Goal: Task Accomplishment & Management: Use online tool/utility

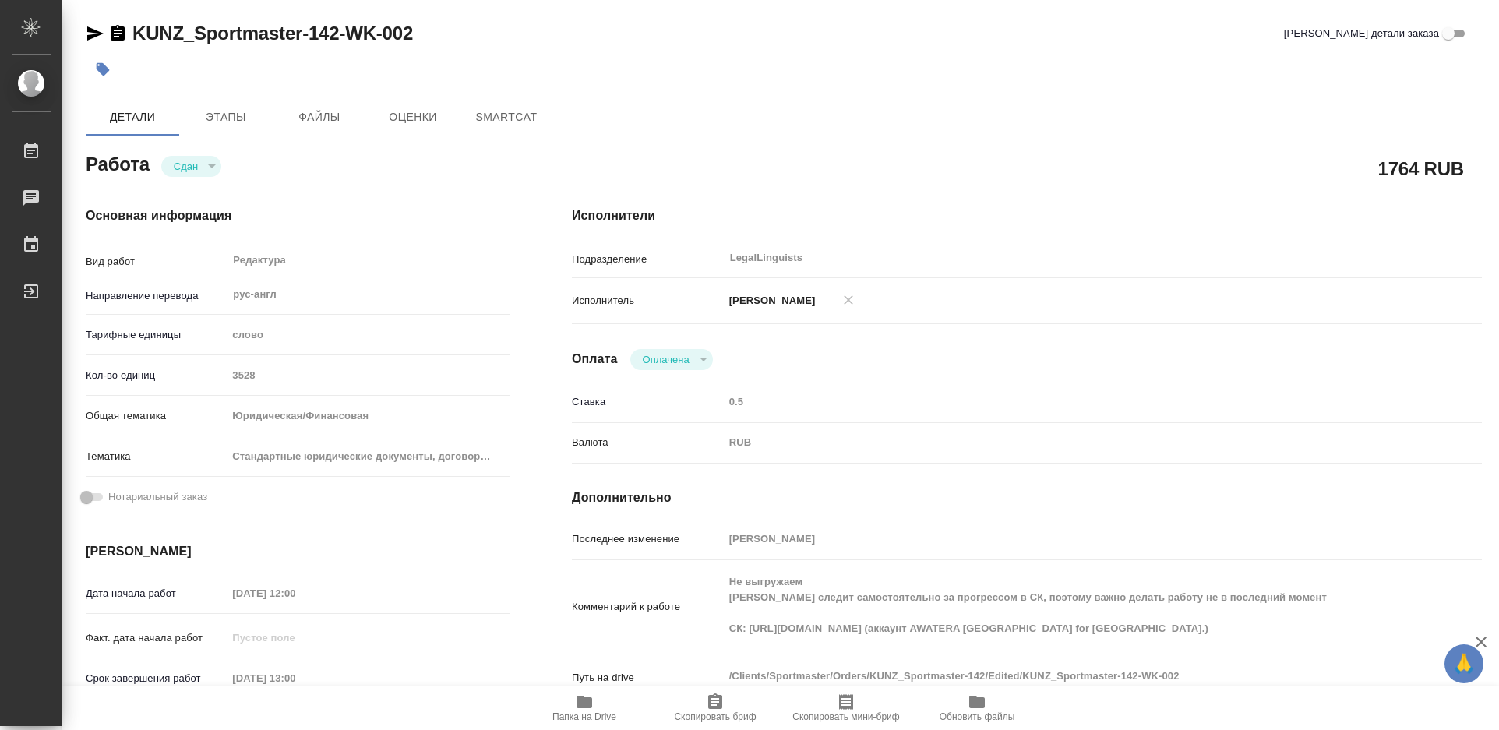
type textarea "x"
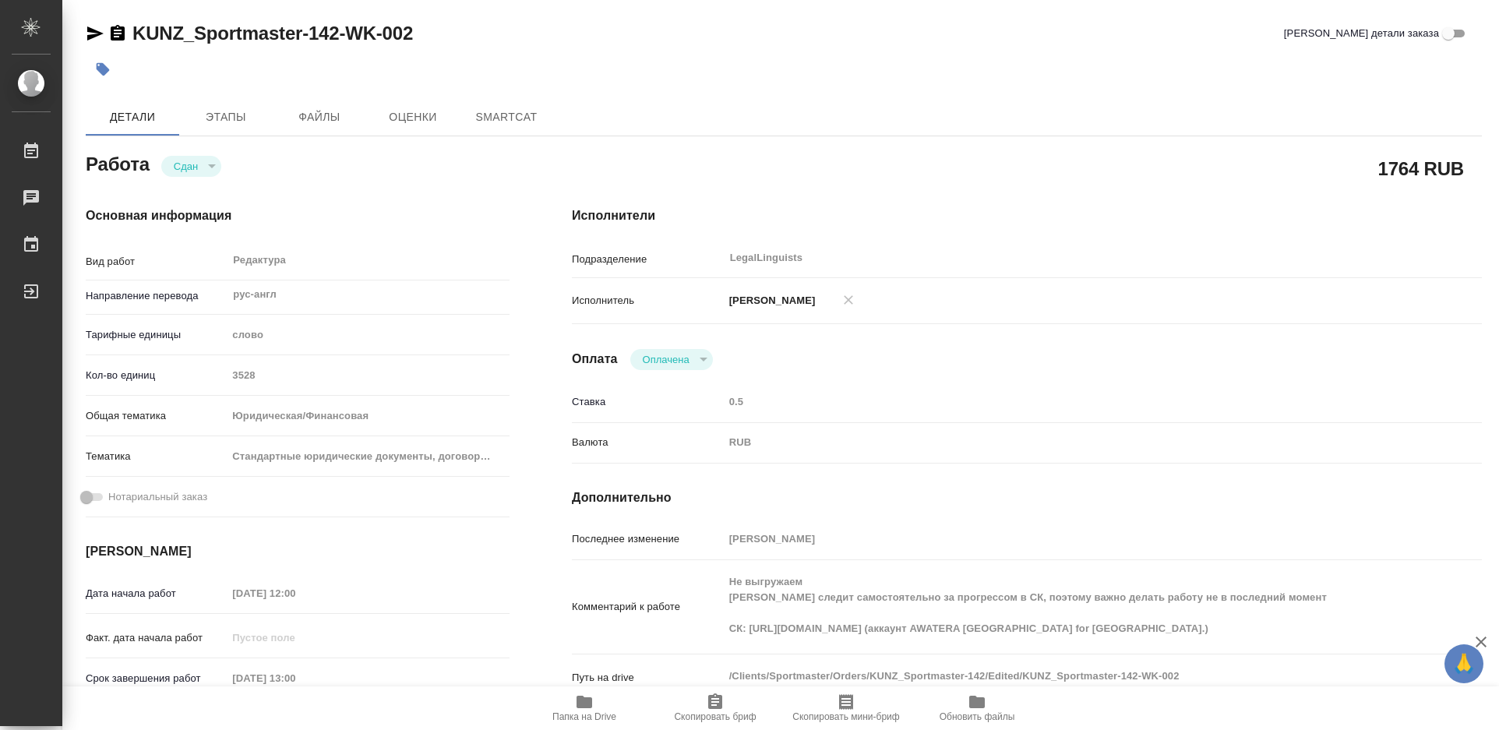
type textarea "x"
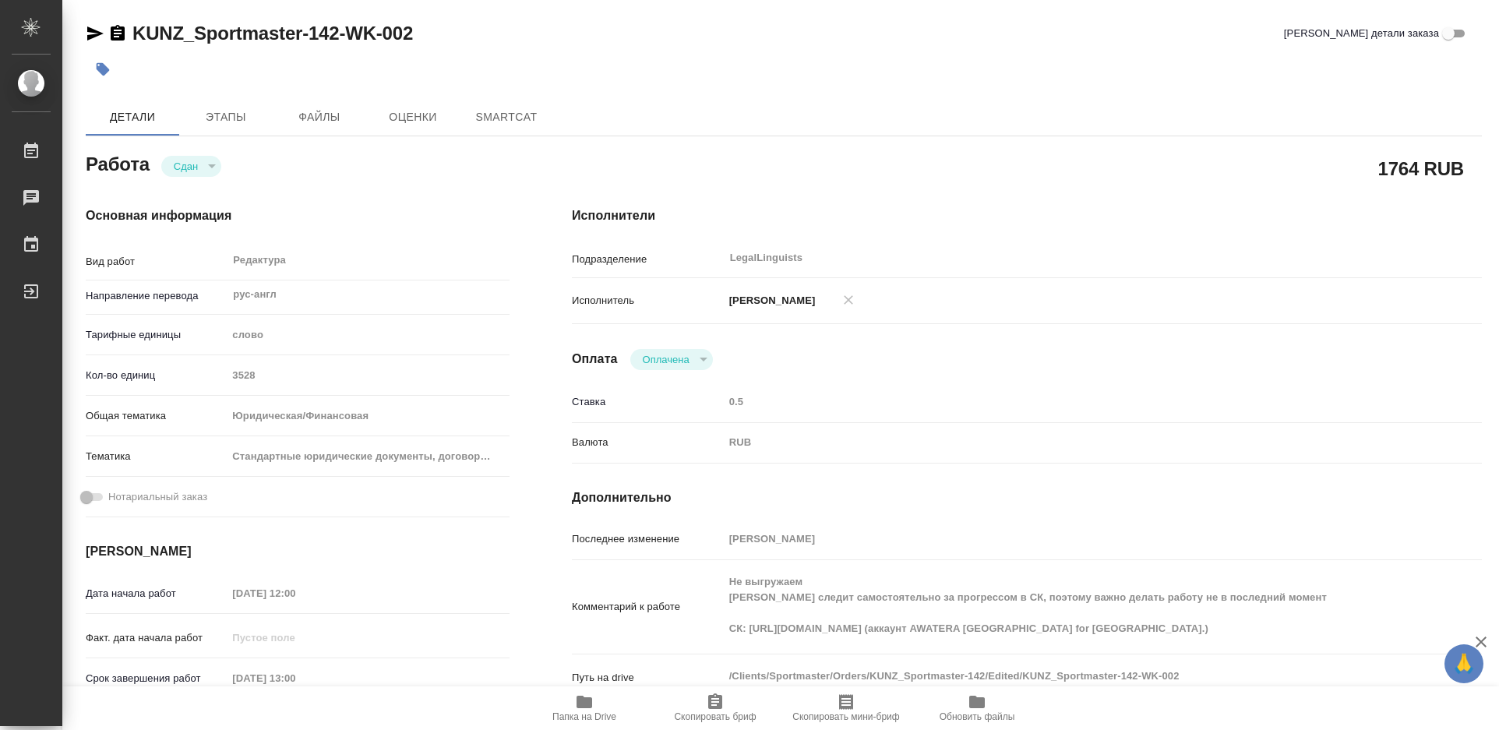
type textarea "x"
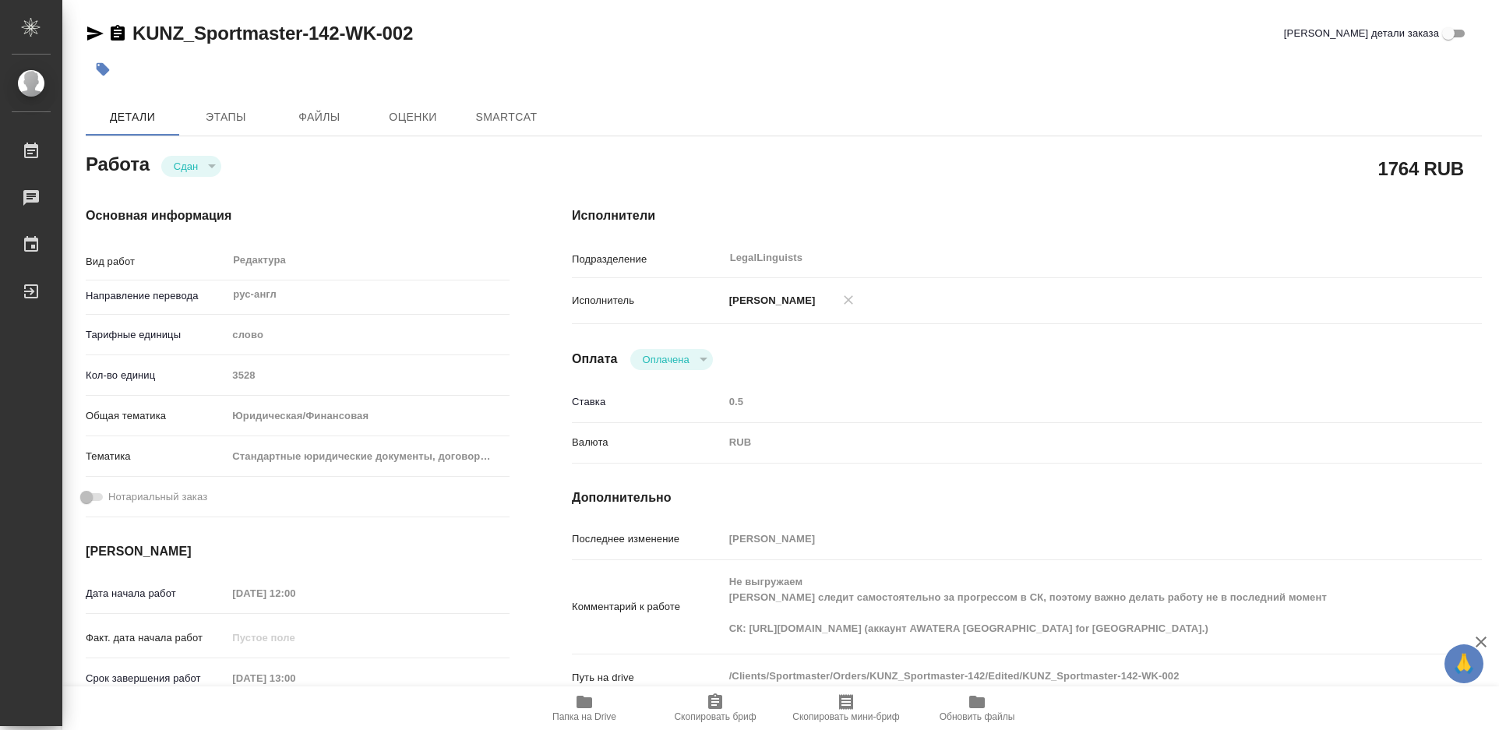
type textarea "x"
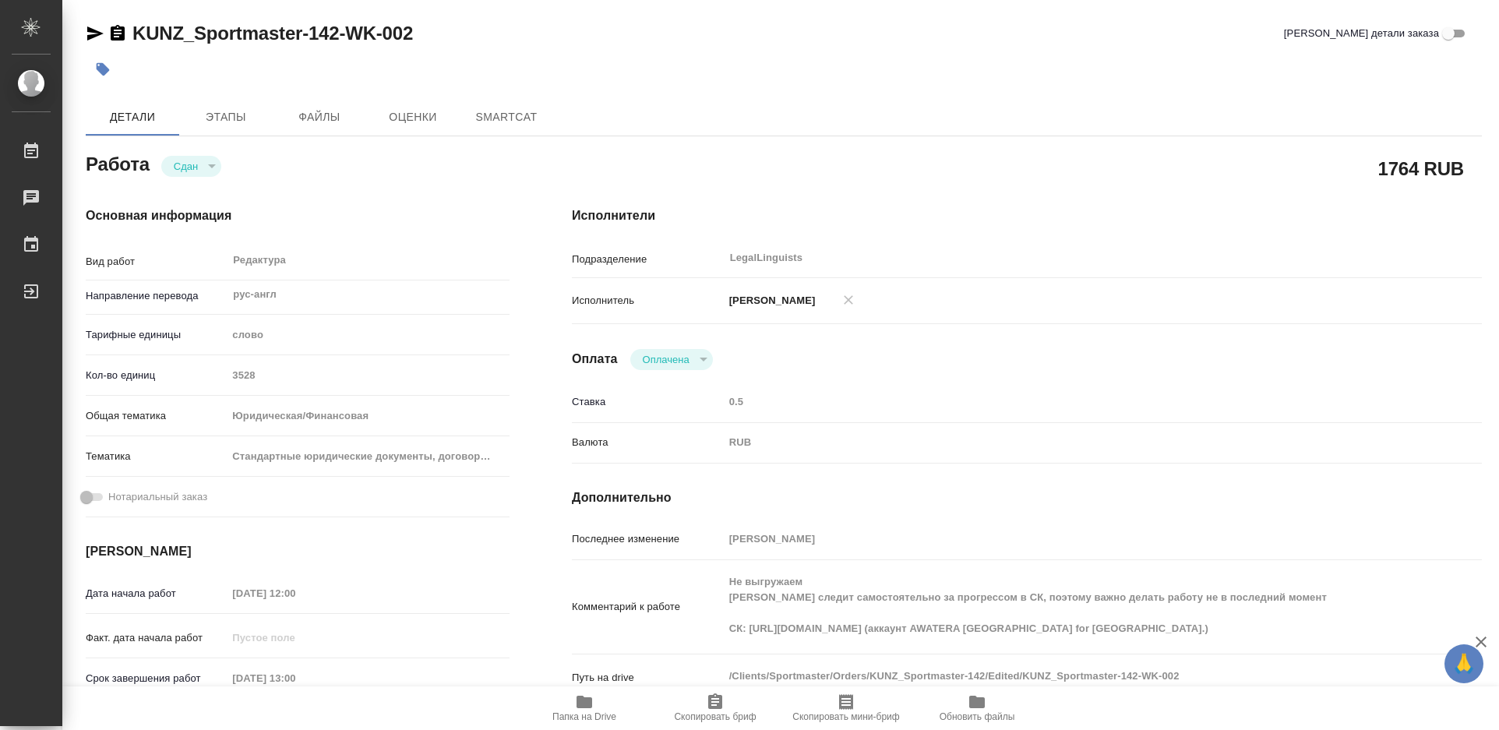
type textarea "x"
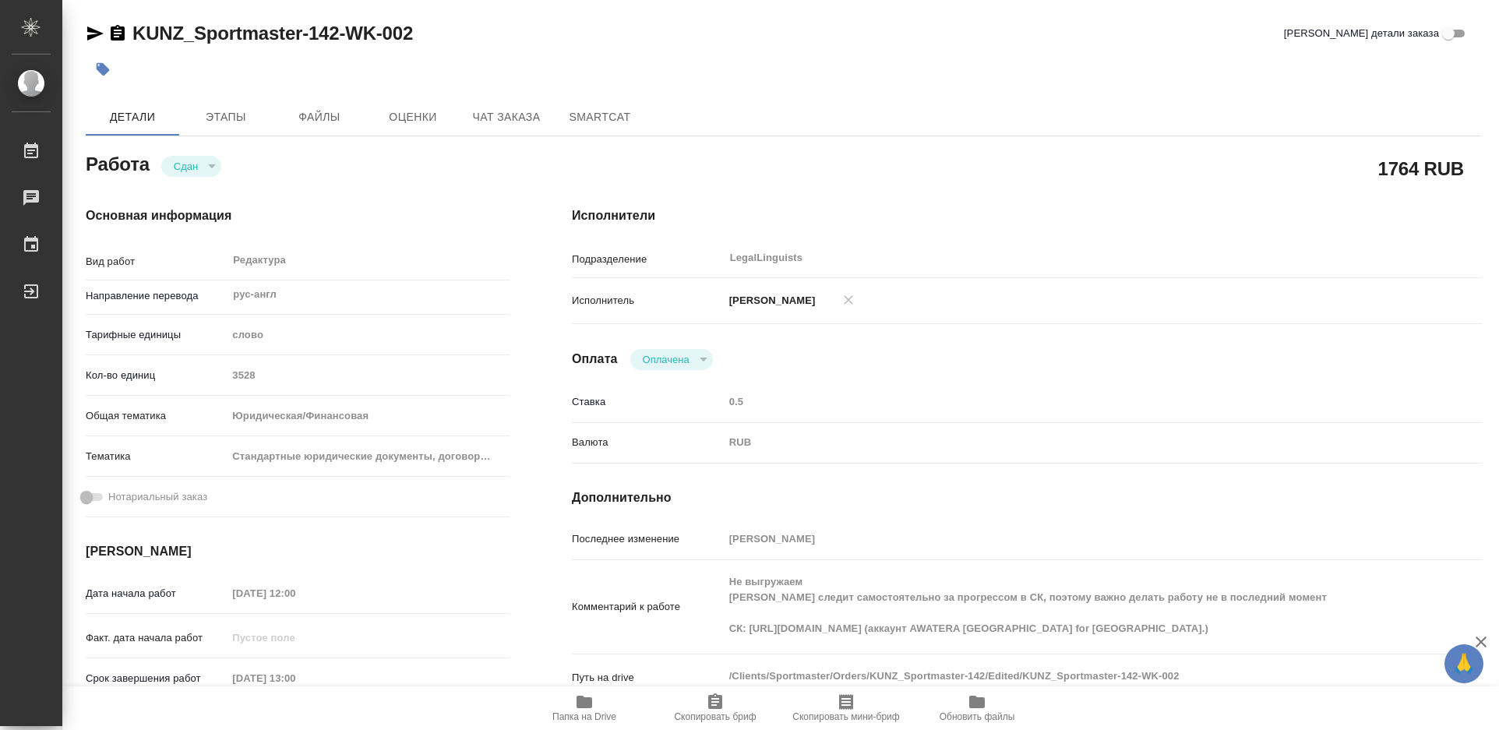
type textarea "x"
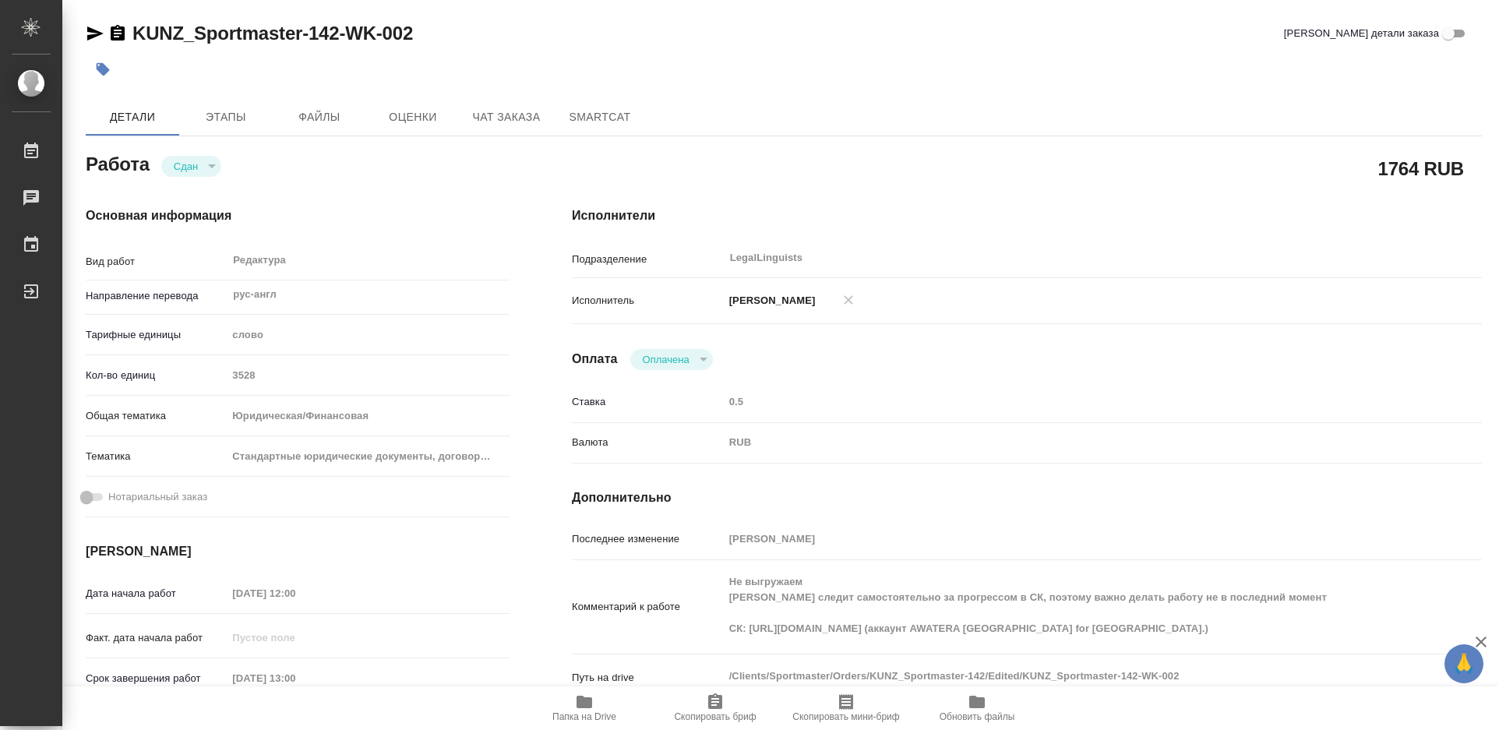
scroll to position [78, 0]
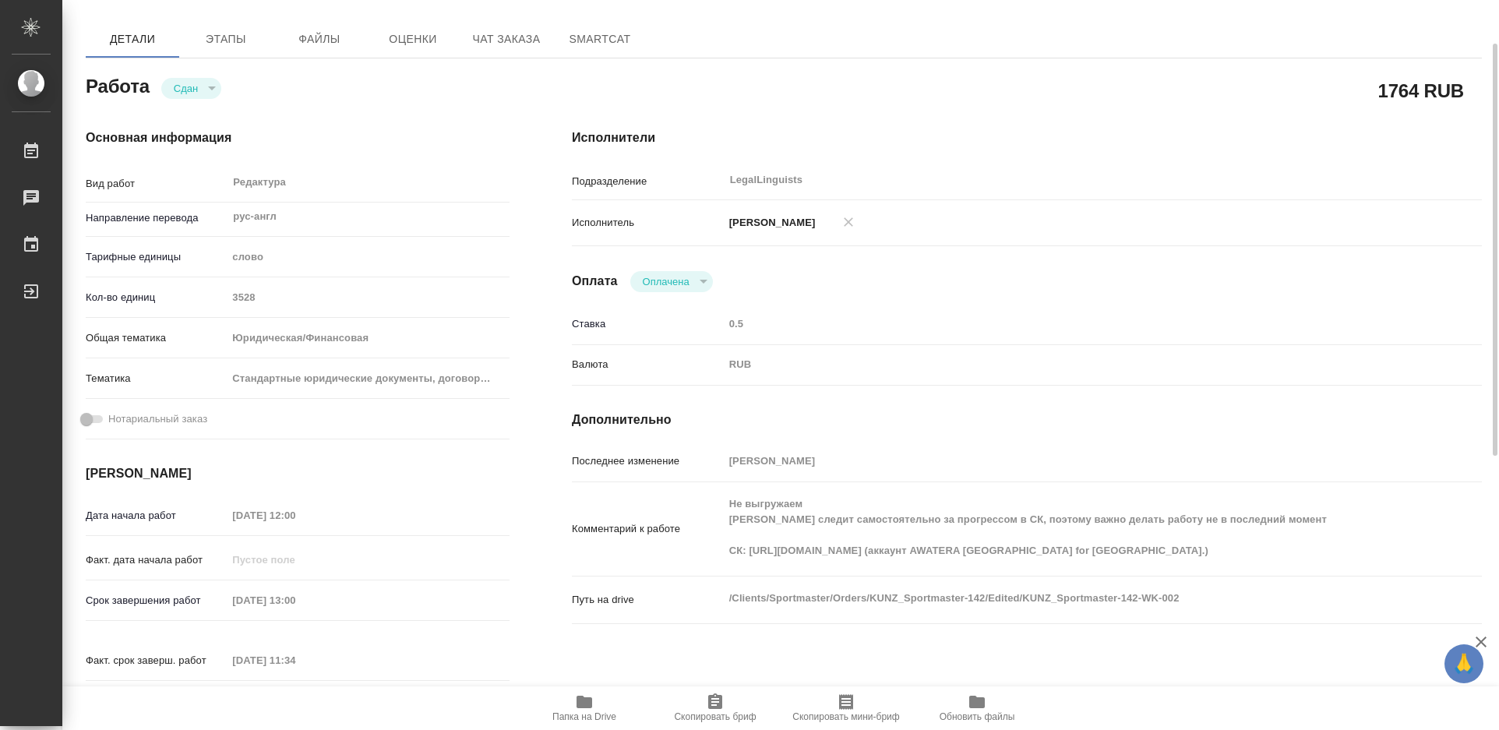
type textarea "x"
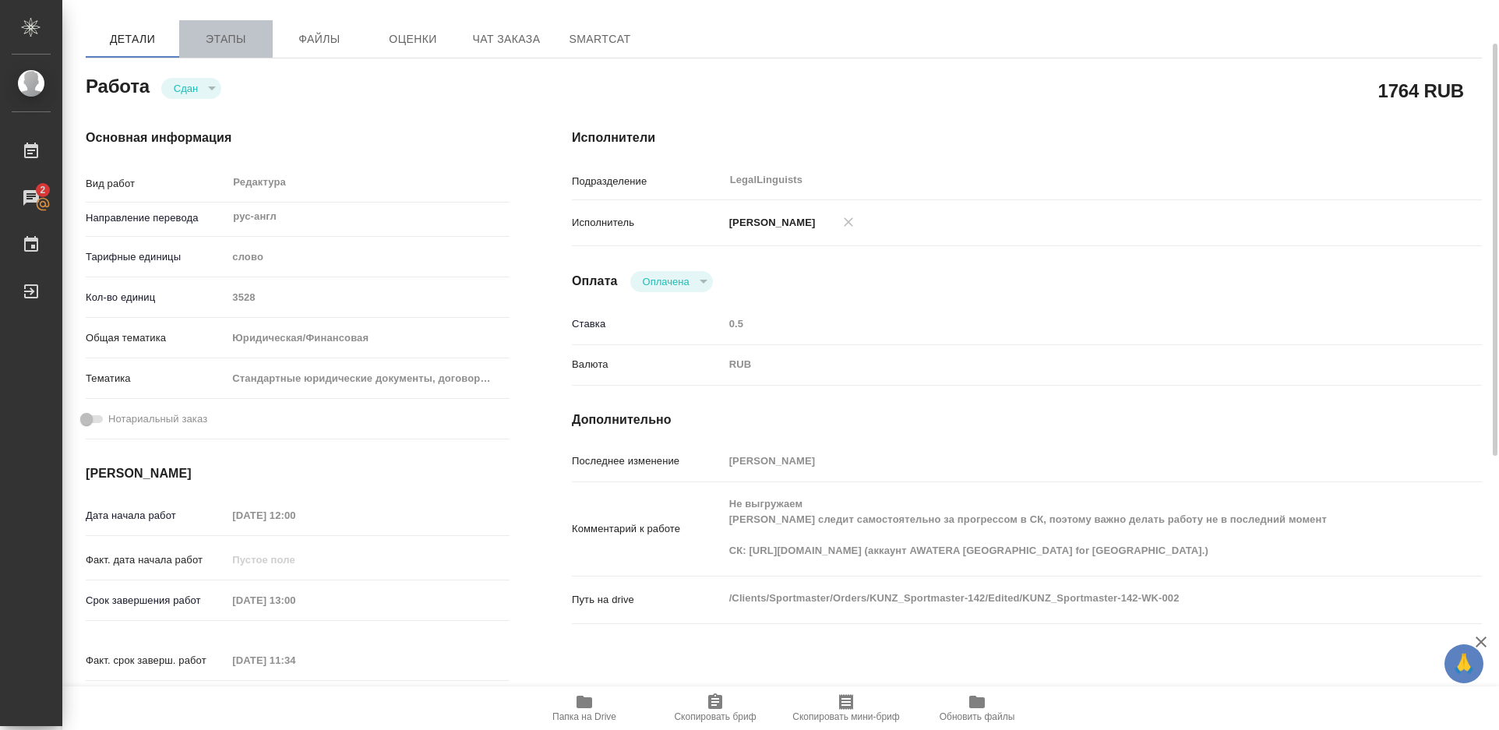
click at [228, 36] on span "Этапы" at bounding box center [226, 39] width 75 height 19
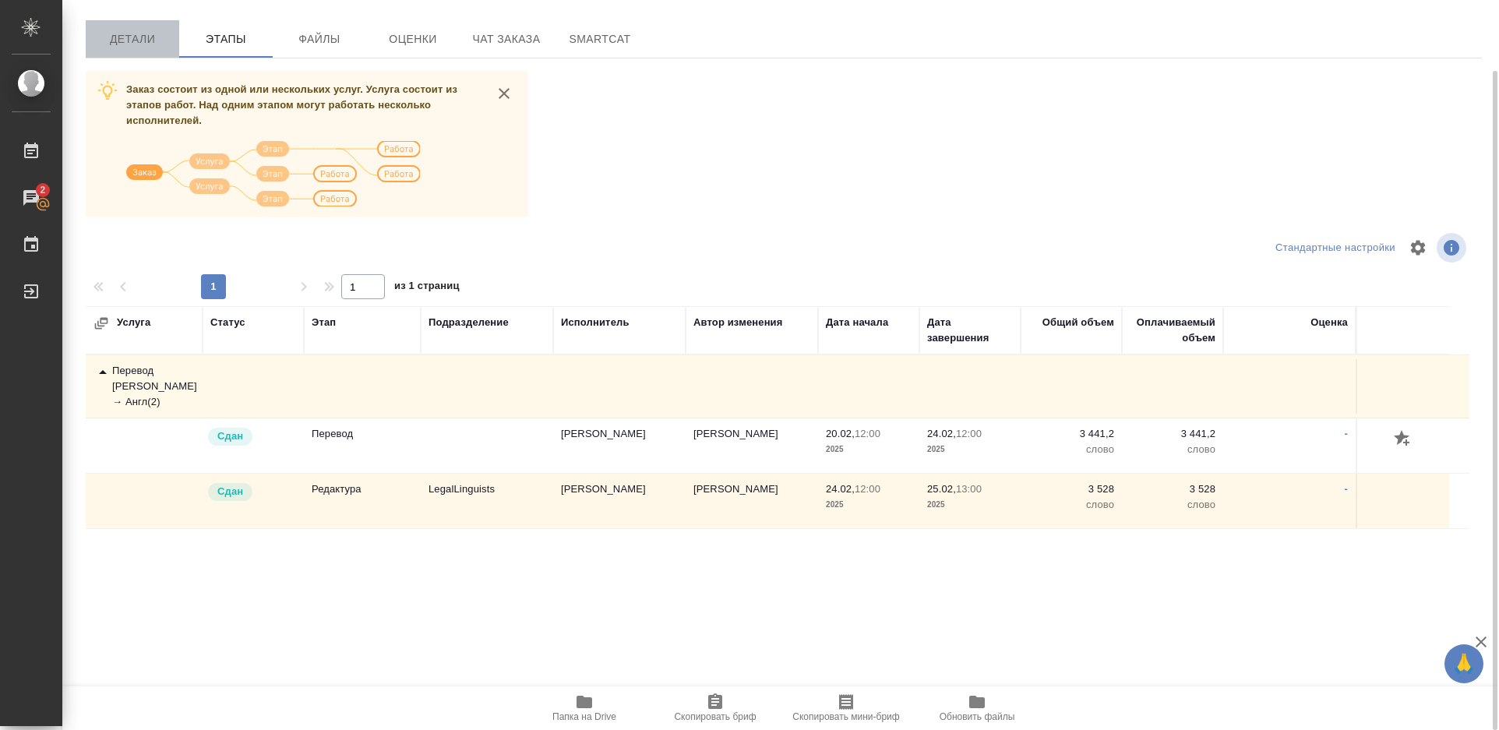
click at [131, 32] on span "Детали" at bounding box center [132, 39] width 75 height 19
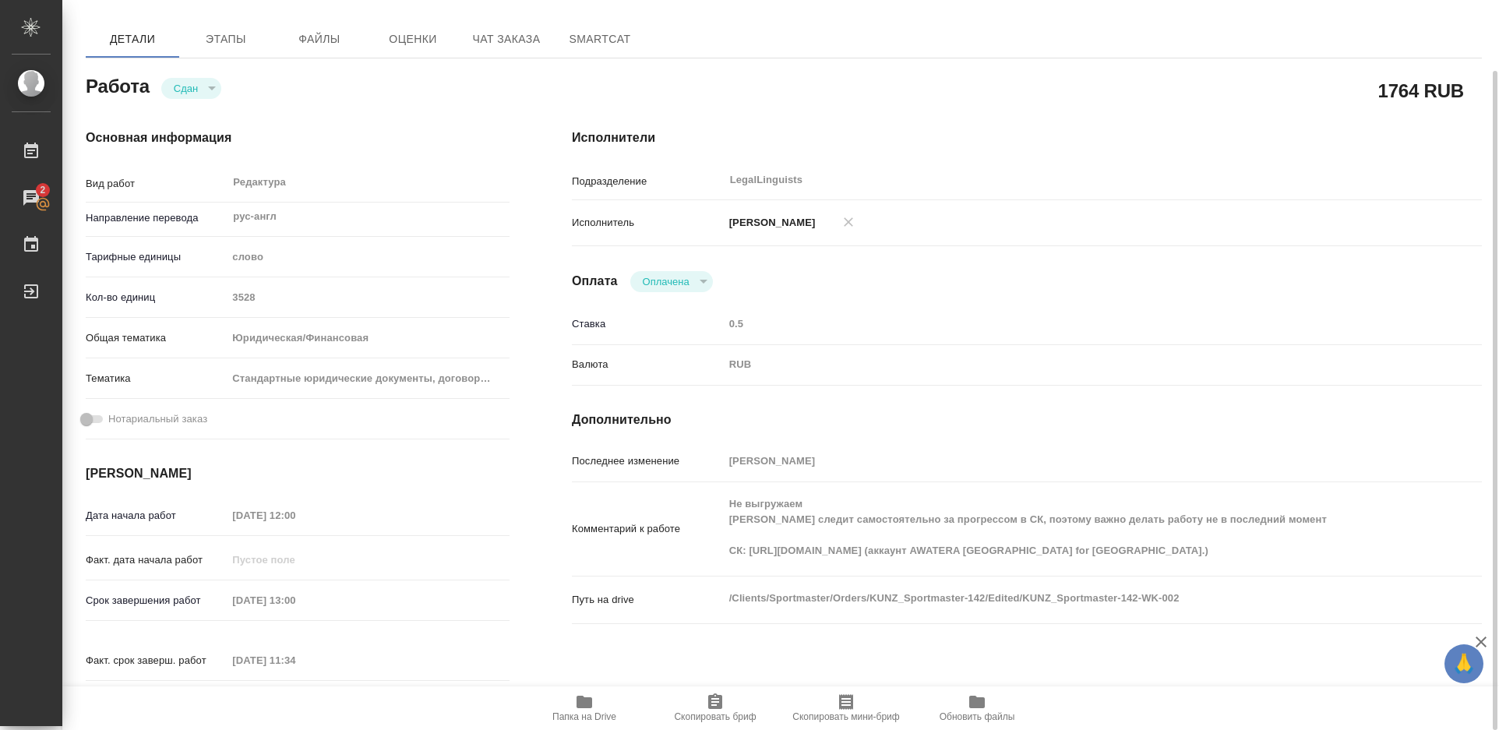
type textarea "x"
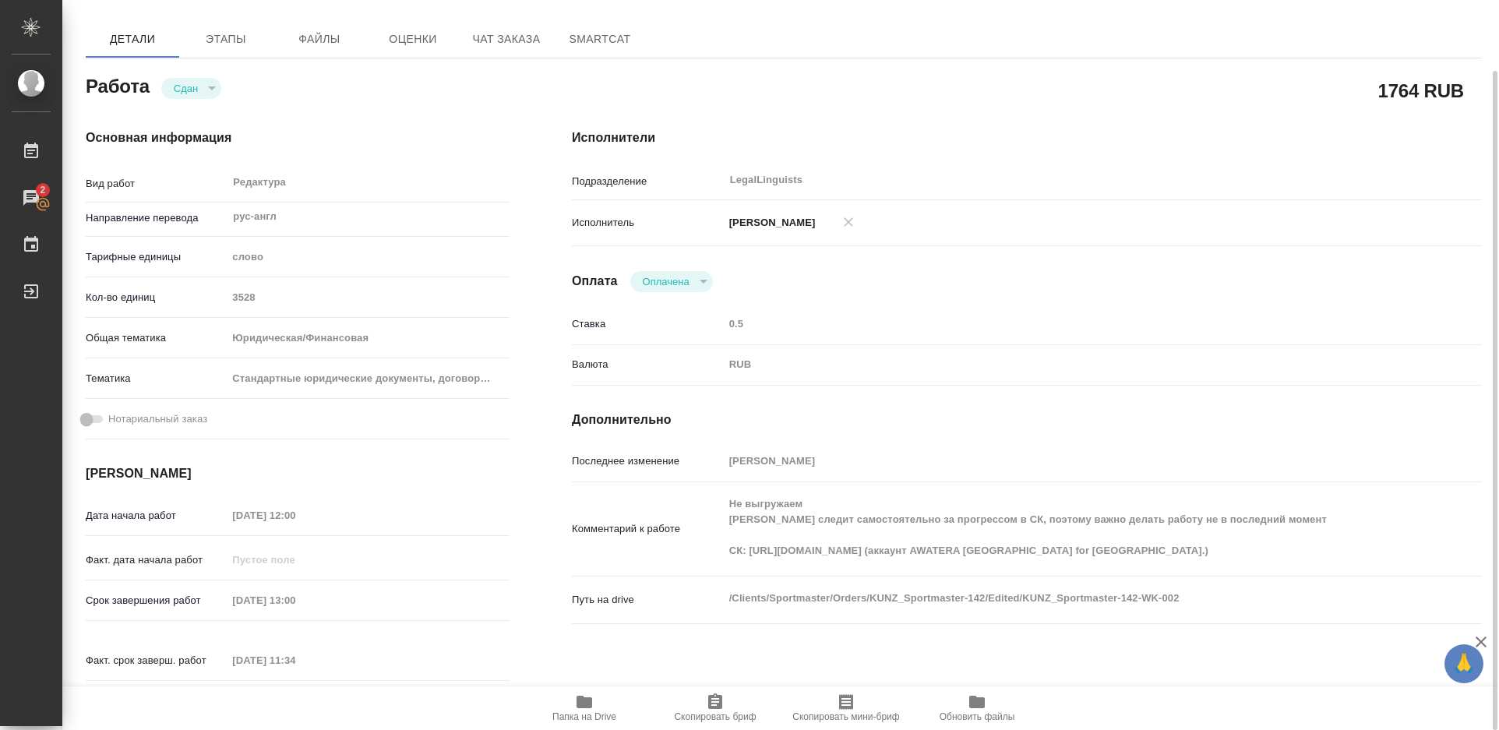
type textarea "x"
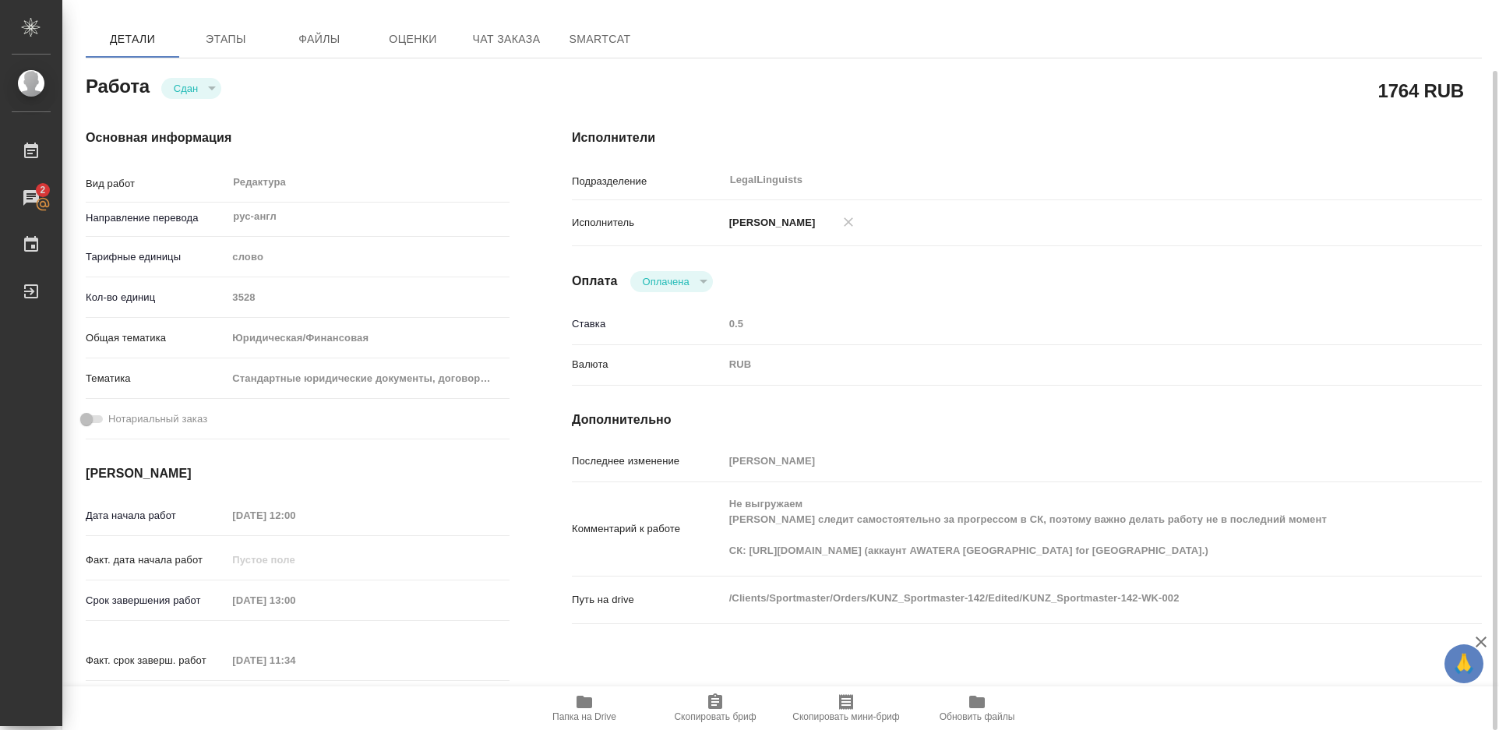
type textarea "x"
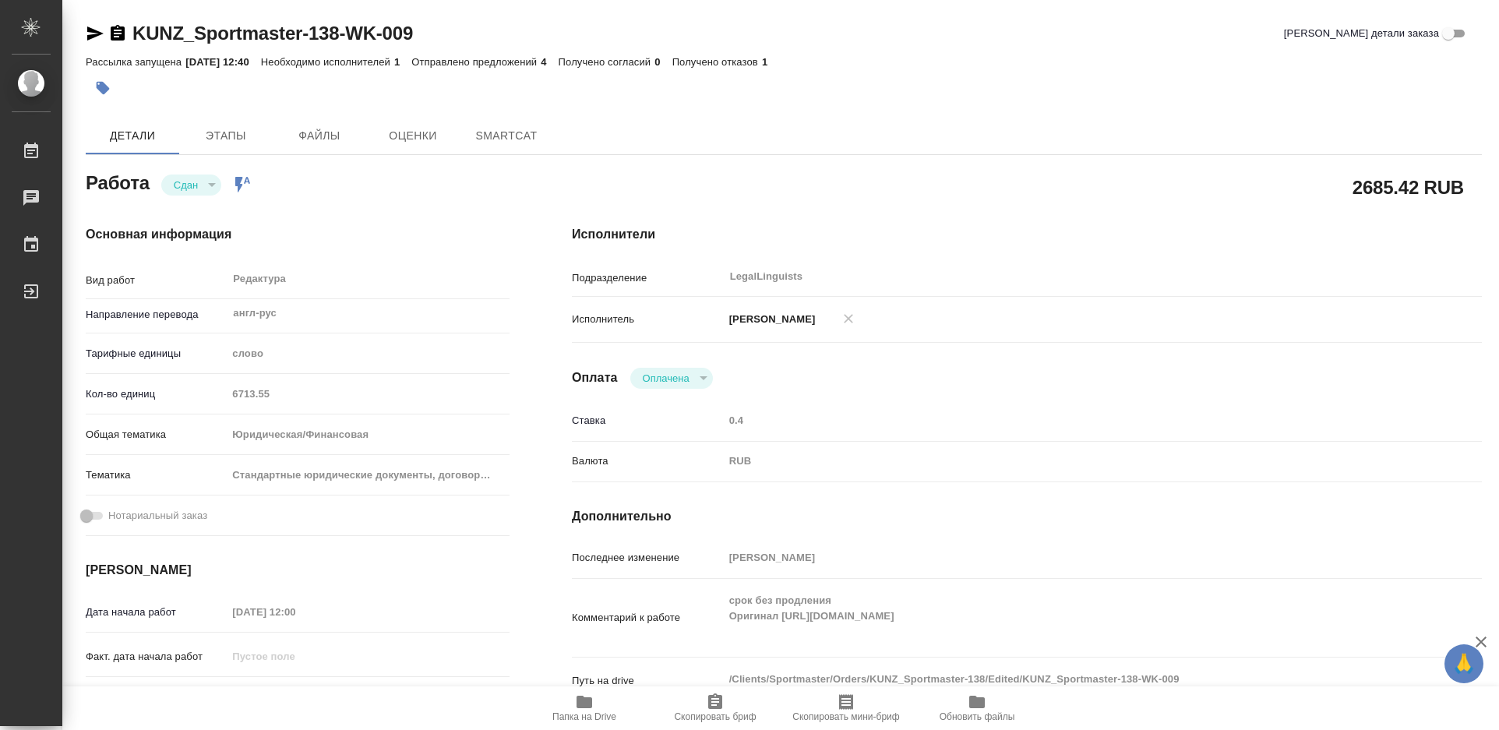
type textarea "x"
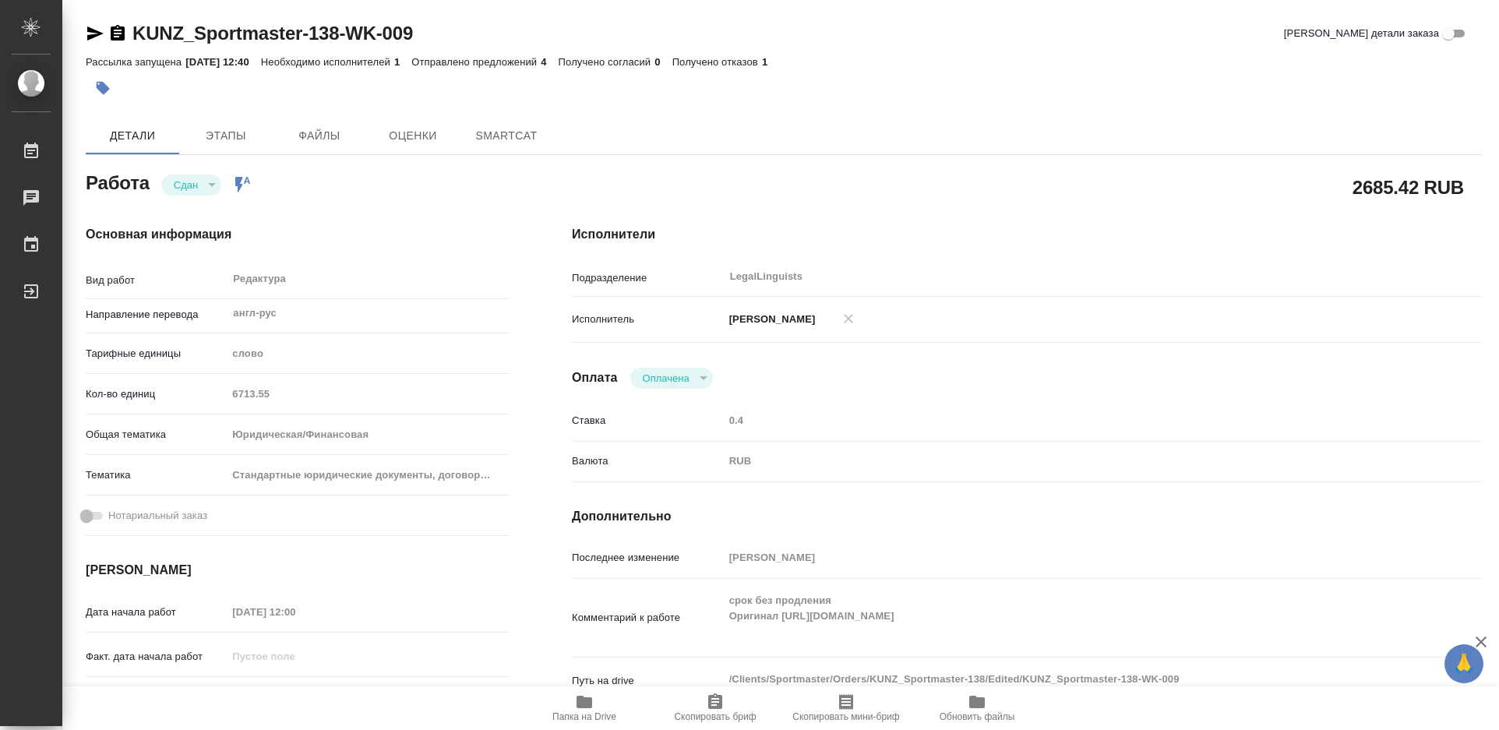
type textarea "x"
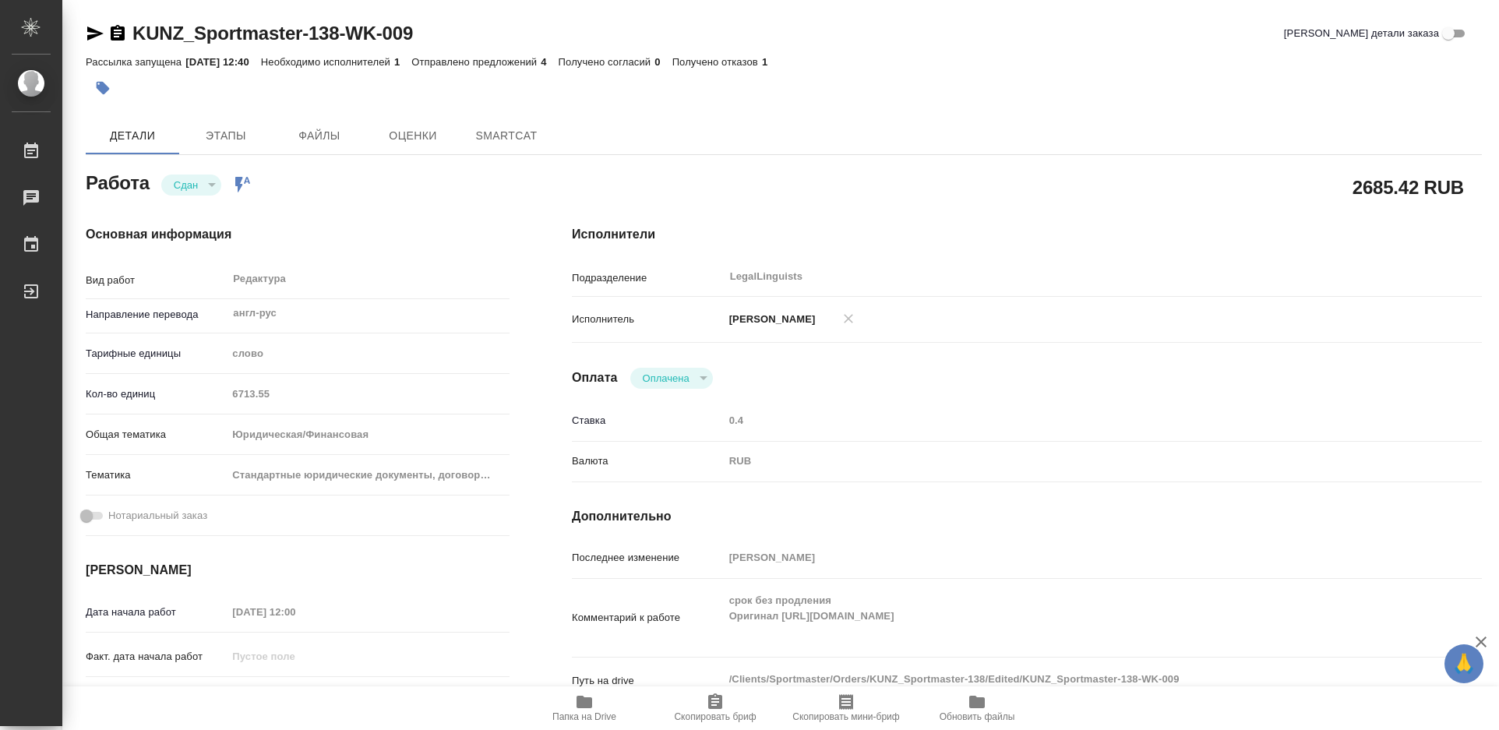
type textarea "x"
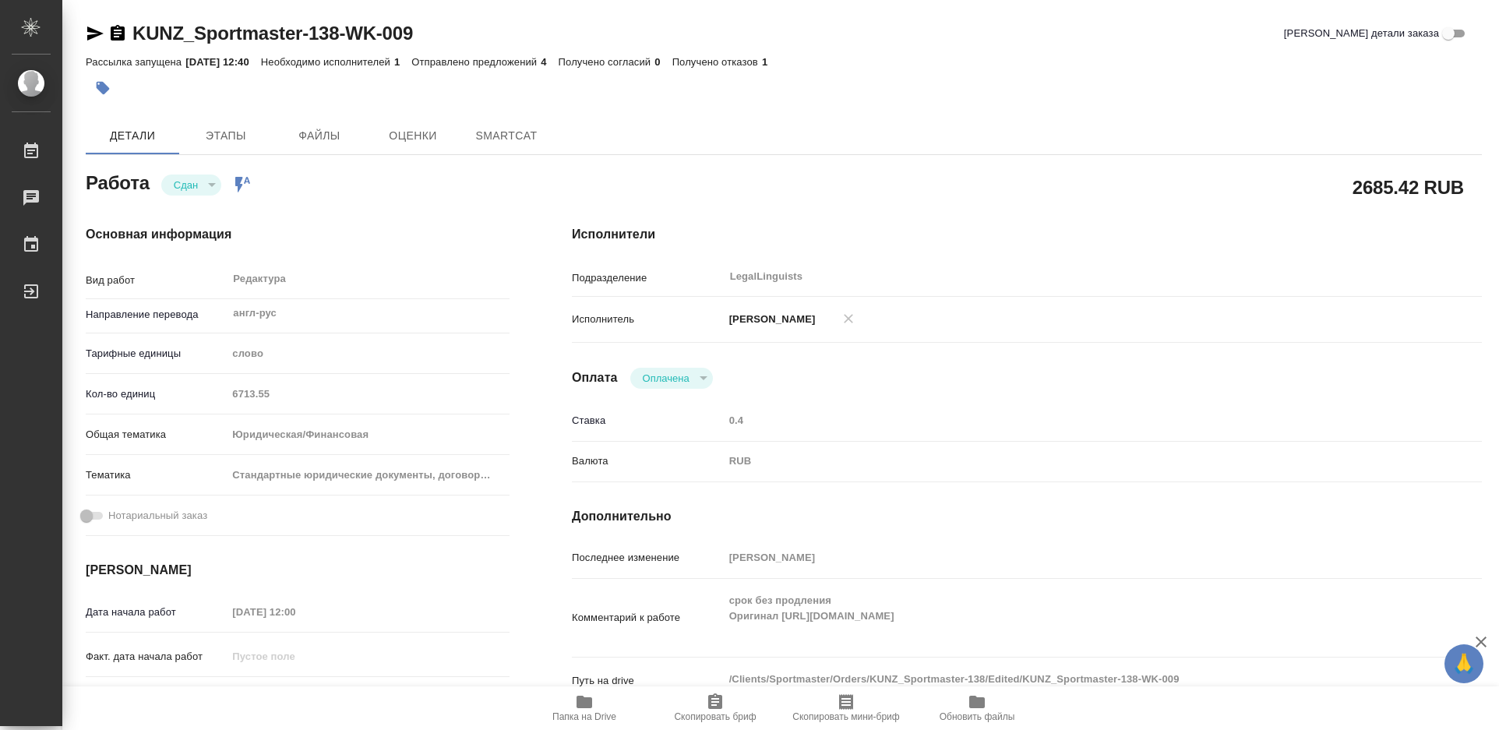
type textarea "x"
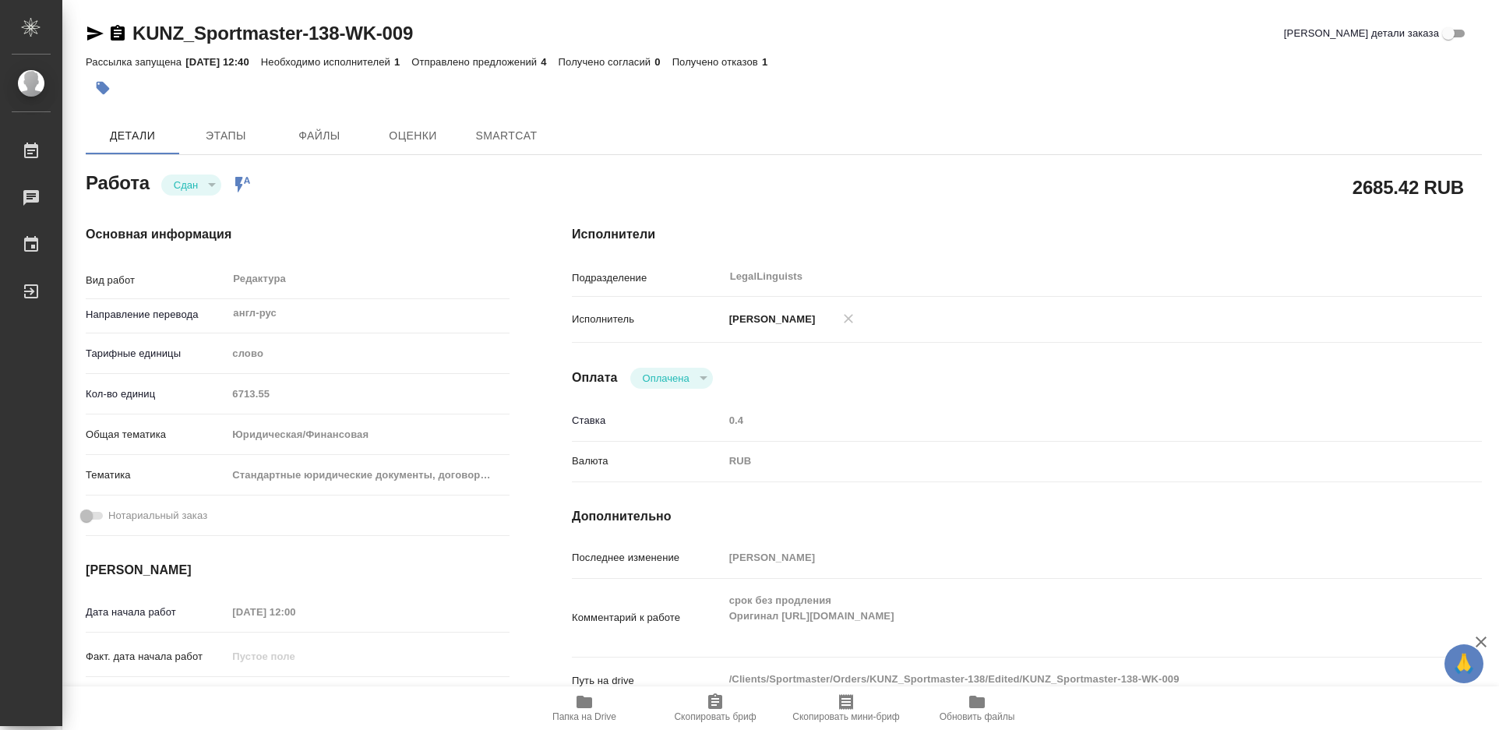
type textarea "x"
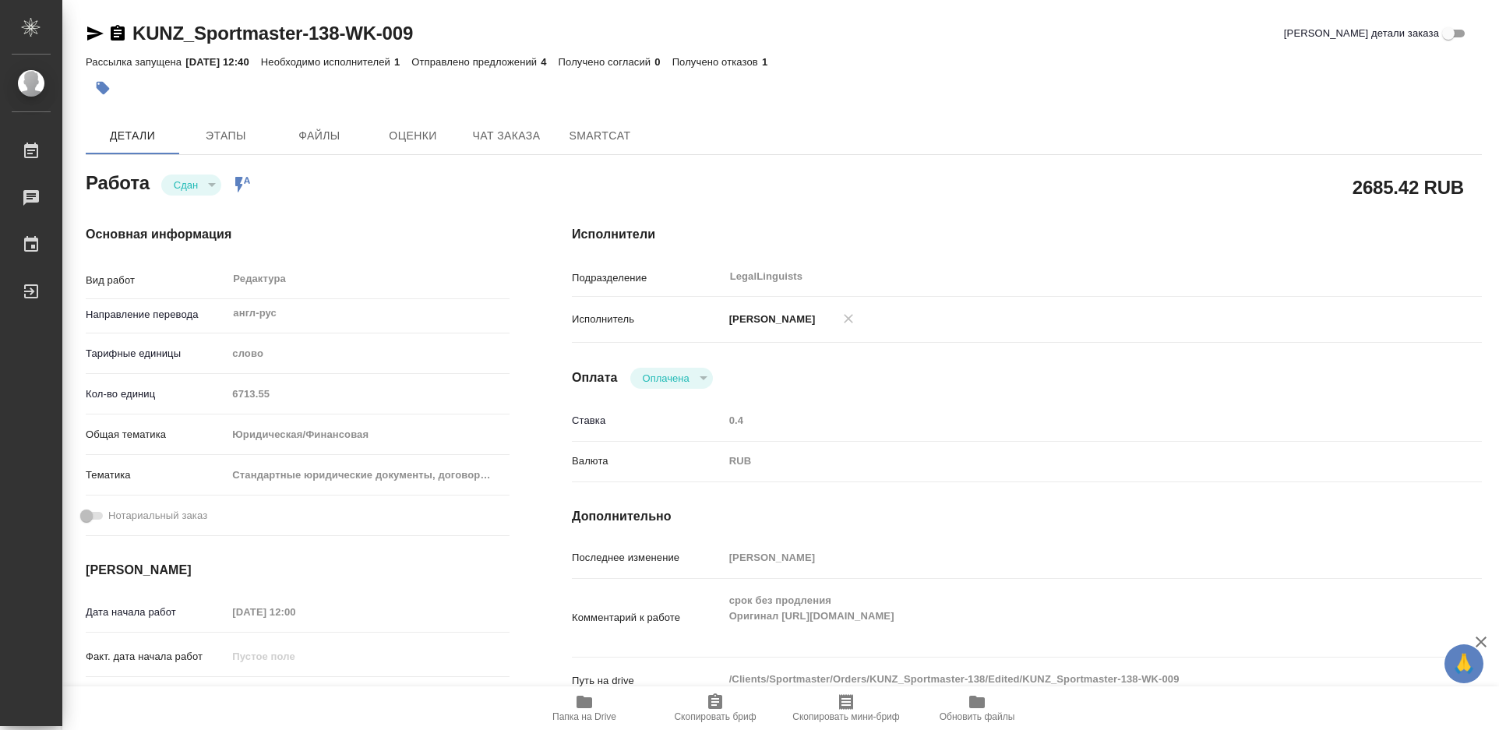
type textarea "x"
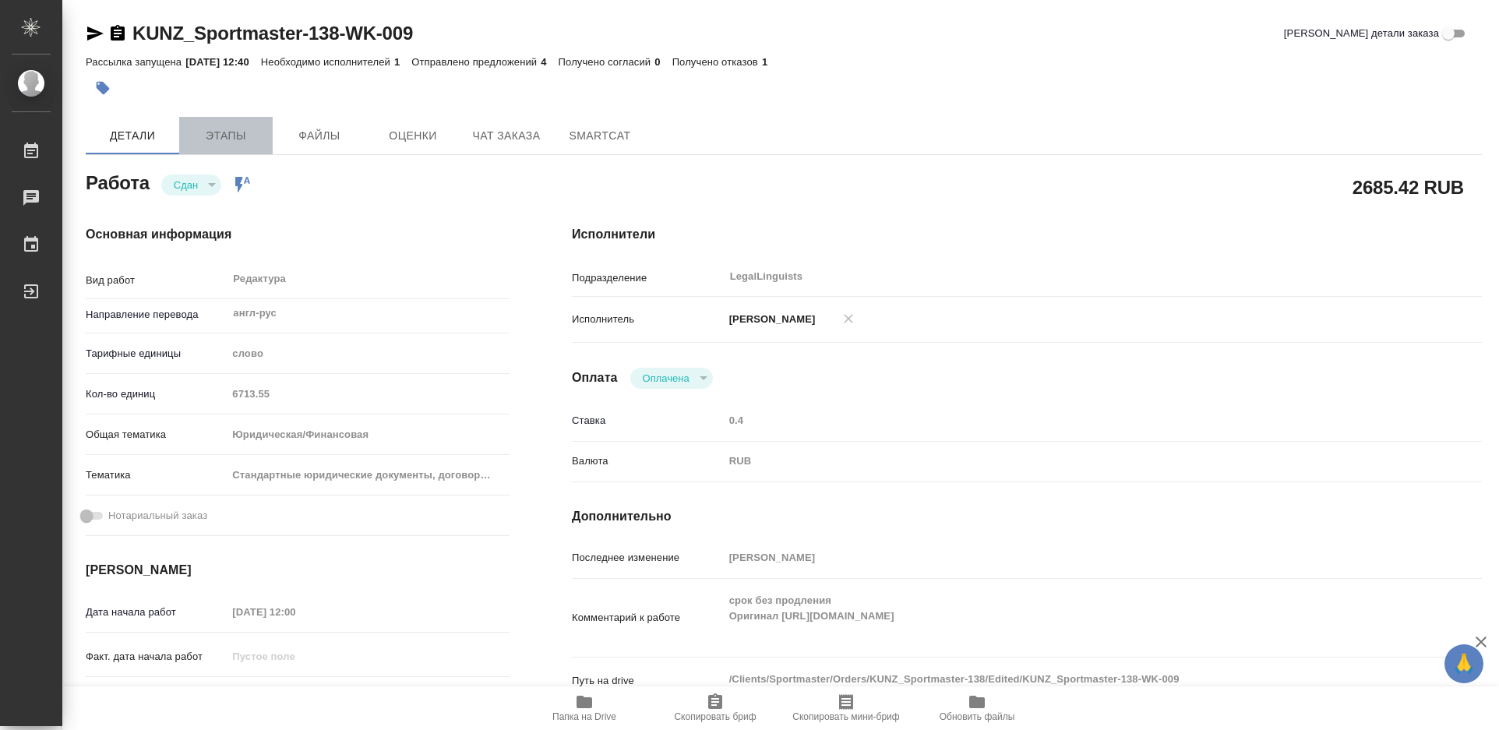
click at [240, 134] on span "Этапы" at bounding box center [226, 135] width 75 height 19
type textarea "x"
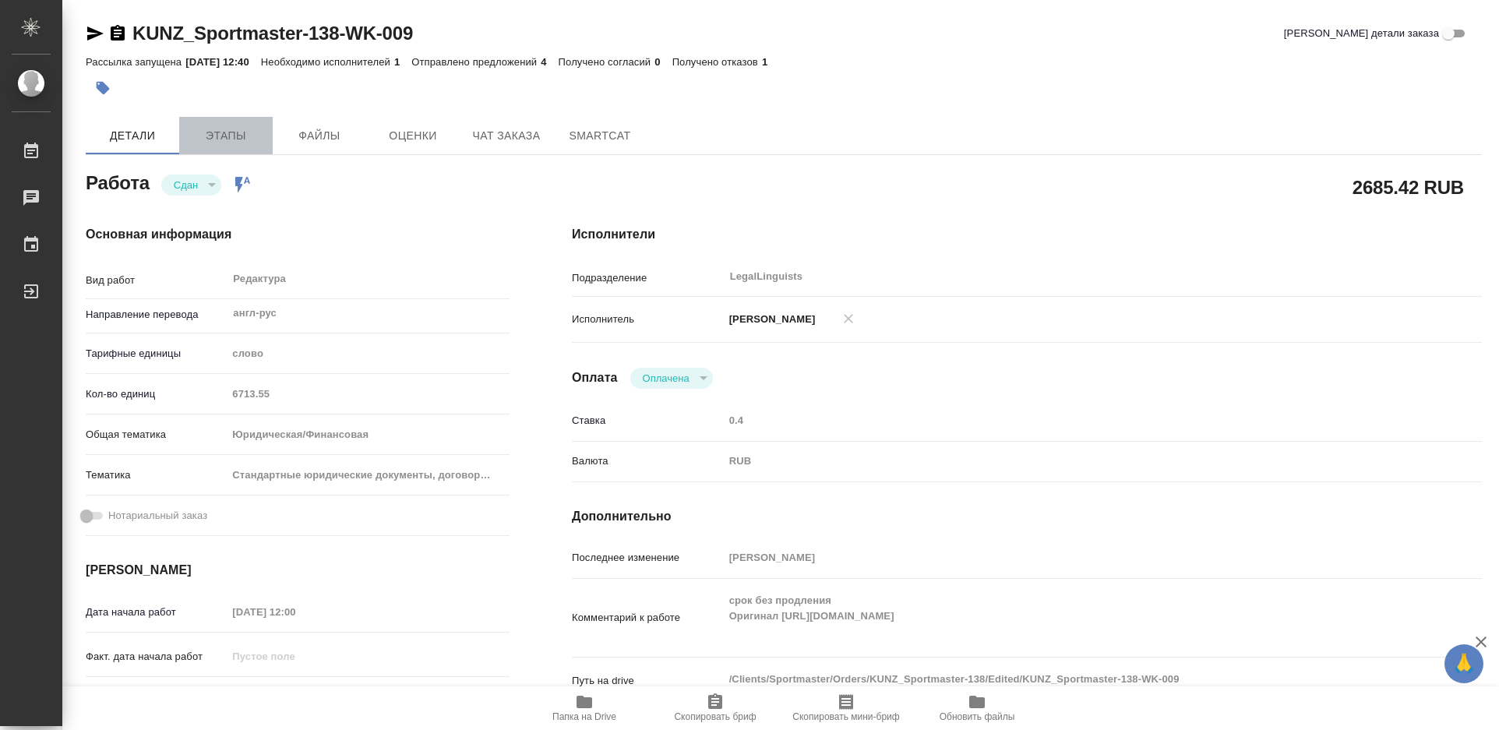
type textarea "x"
